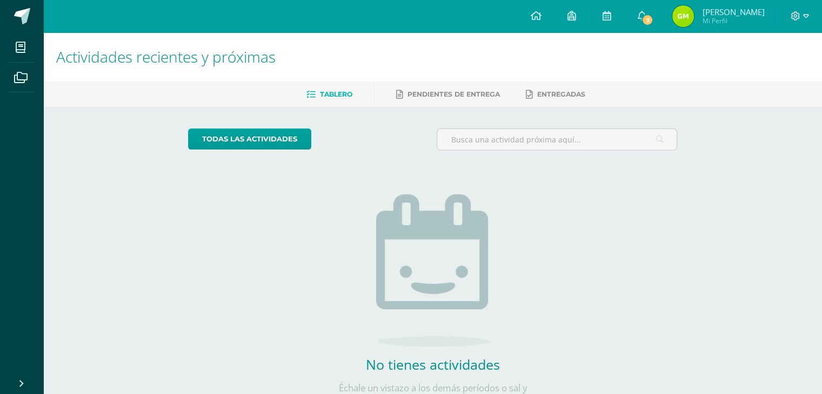
click at [758, 164] on div "Actividades recientes y próximas Tablero Pendientes de entrega Entregadas todas…" at bounding box center [432, 236] width 779 height 408
click at [653, 21] on span "3" at bounding box center [647, 20] width 12 height 12
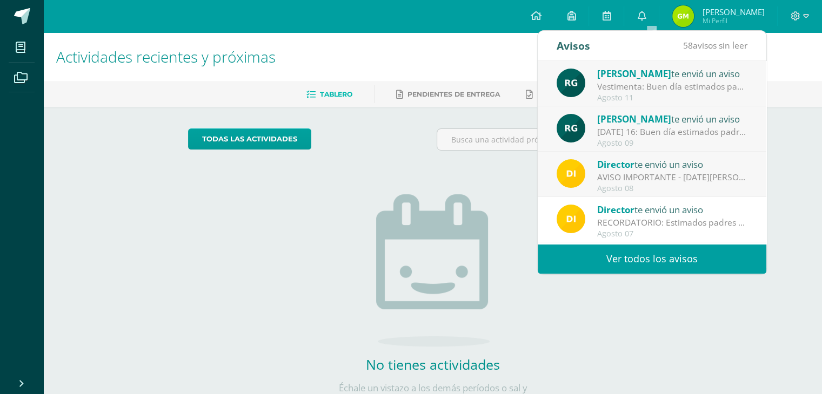
click at [641, 178] on div "AVISO IMPORTANTE - [DATE][PERSON_NAME]: Estimados padres de familia y/o encarga…" at bounding box center [672, 177] width 150 height 12
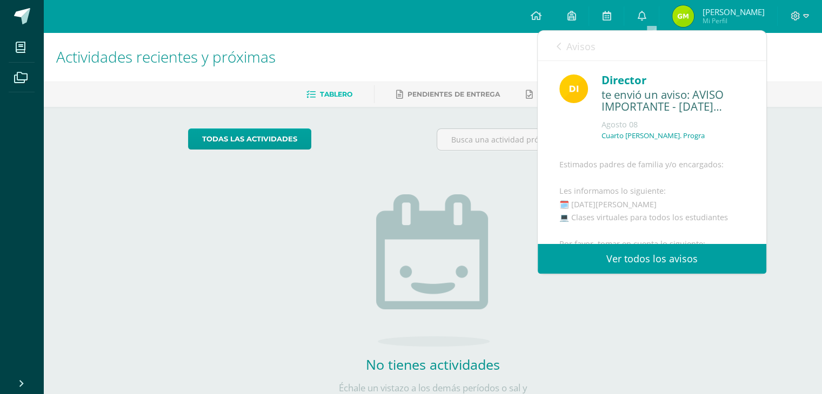
click at [586, 50] on span "Avisos" at bounding box center [580, 46] width 29 height 13
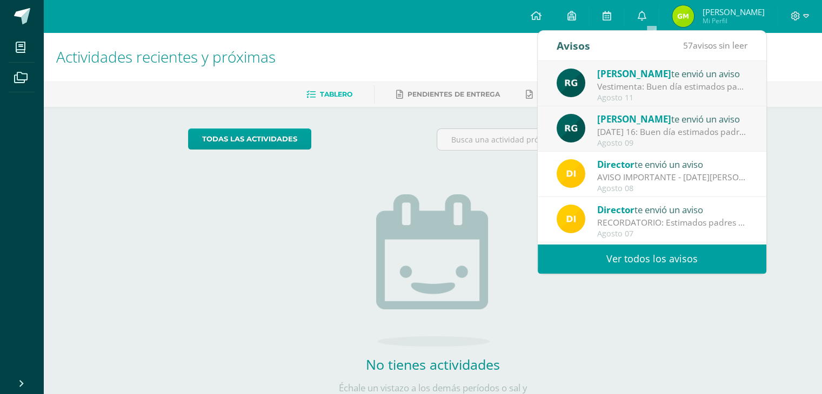
click at [661, 167] on div "Director te envió un aviso" at bounding box center [672, 164] width 150 height 14
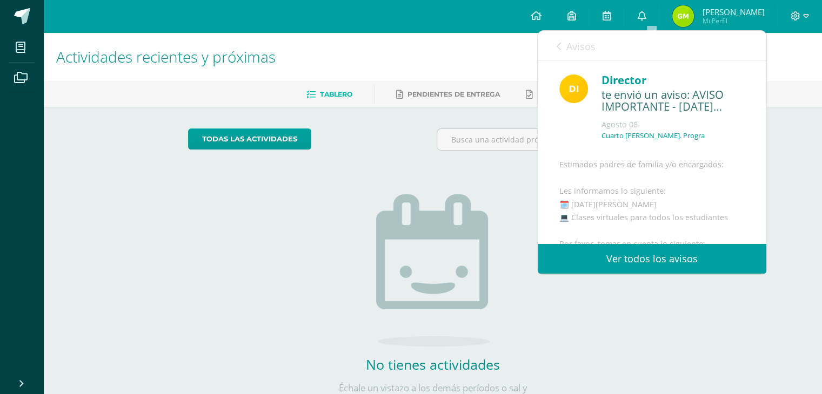
click at [576, 40] on span "Avisos" at bounding box center [580, 46] width 29 height 13
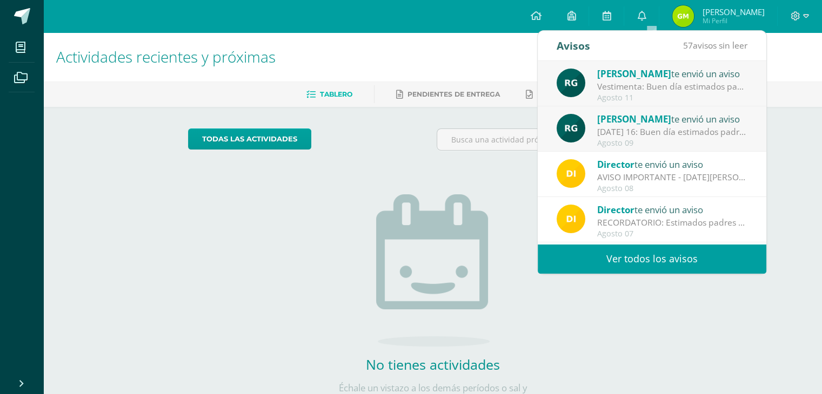
click at [644, 125] on div "[PERSON_NAME] te envió un aviso" at bounding box center [672, 119] width 150 height 14
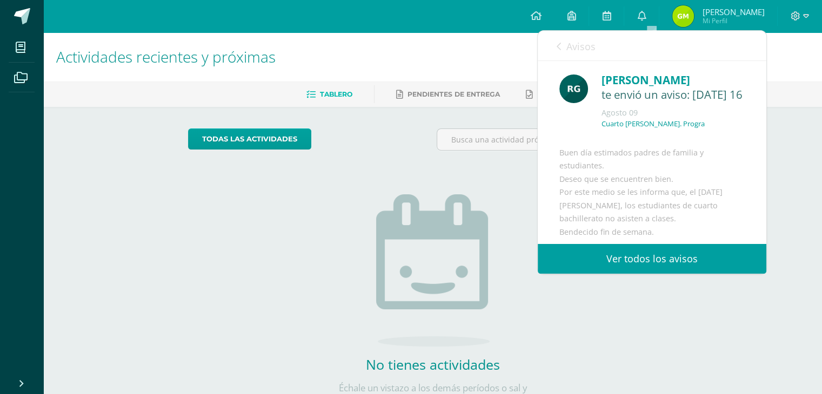
click at [575, 35] on link "Avisos" at bounding box center [576, 46] width 39 height 31
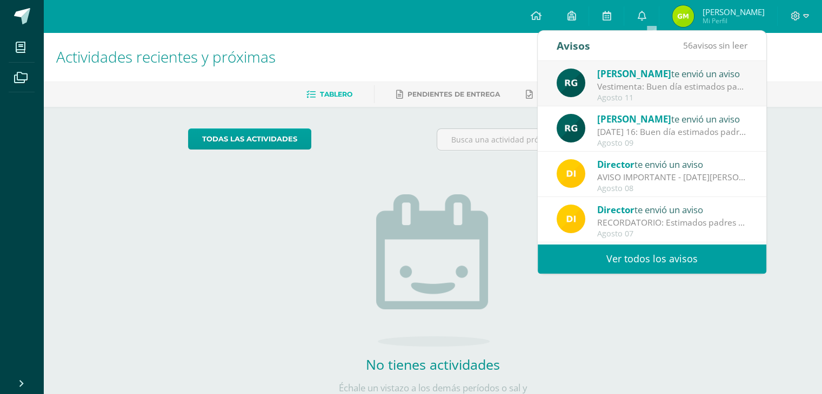
click at [612, 82] on div "Vestimenta: Buen día estimados padres de familia y estudiantes. Espero que se e…" at bounding box center [672, 87] width 150 height 12
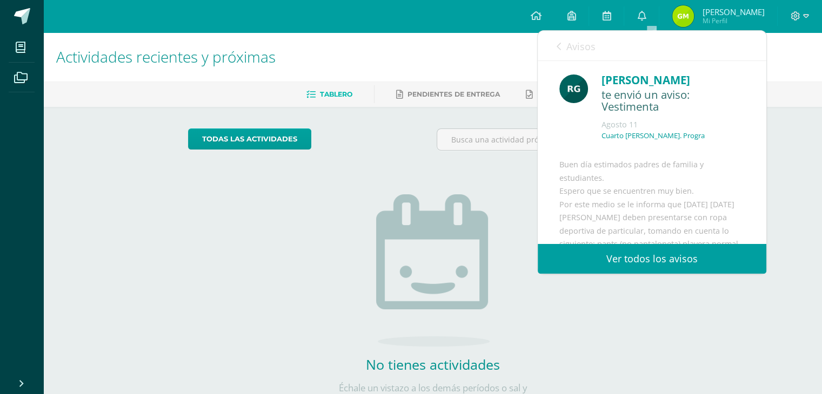
click at [580, 49] on span "Avisos" at bounding box center [580, 46] width 29 height 13
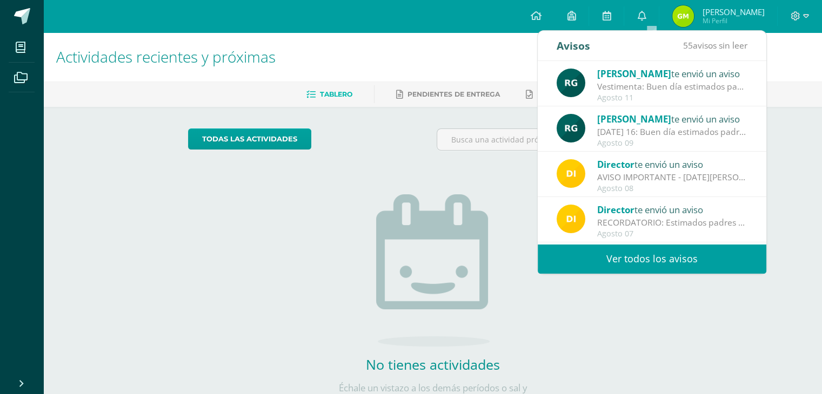
click at [437, 51] on h1 "Actividades recientes y próximas" at bounding box center [432, 56] width 753 height 49
